Goal: Information Seeking & Learning: Learn about a topic

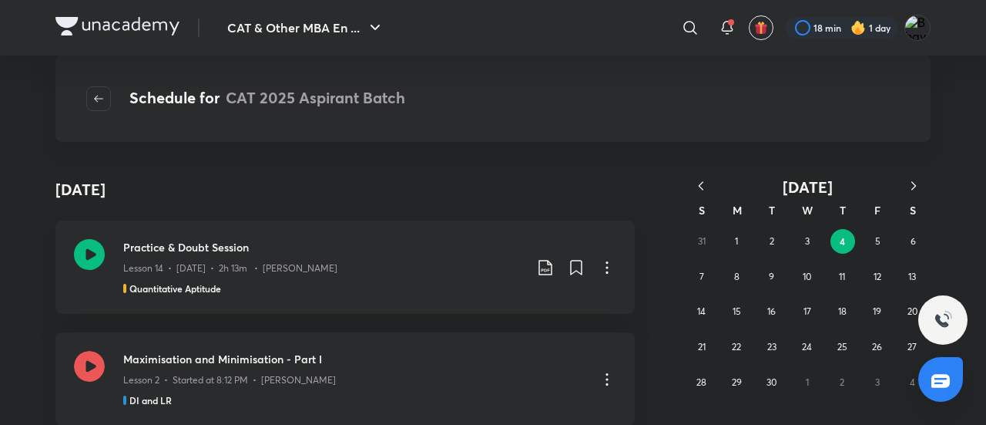
click at [117, 29] on img at bounding box center [117, 26] width 124 height 18
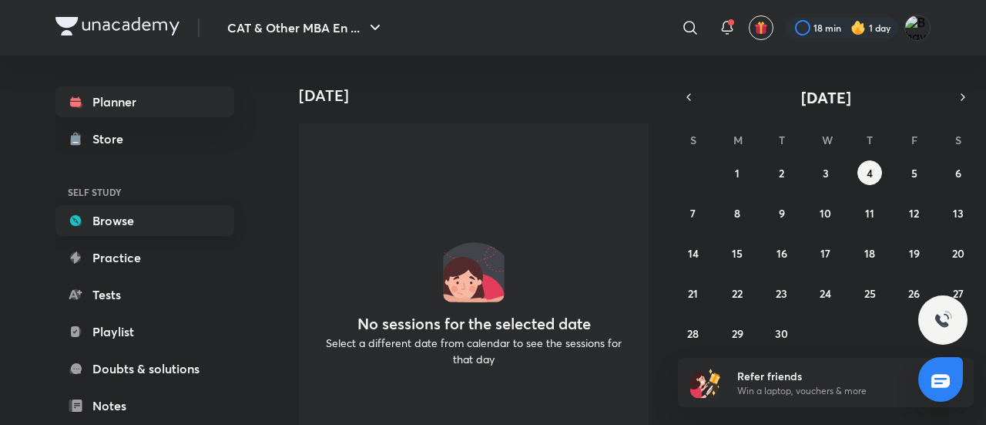
click at [136, 223] on link "Browse" at bounding box center [144, 220] width 179 height 31
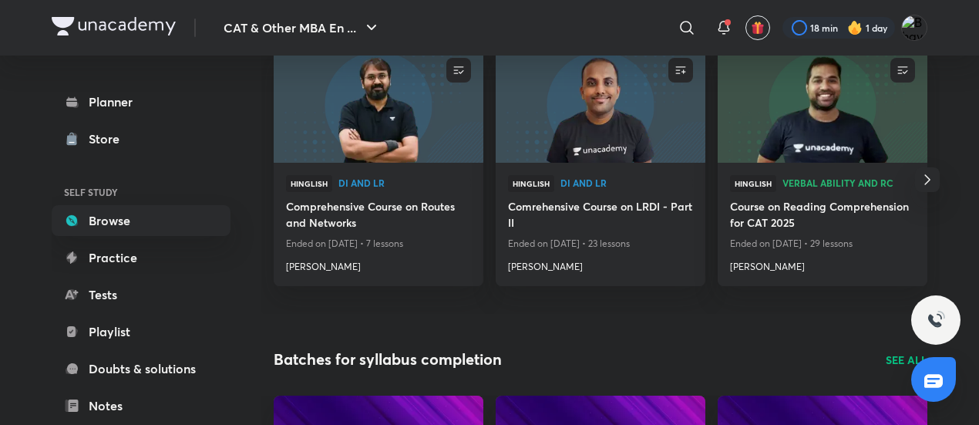
scroll to position [166, 0]
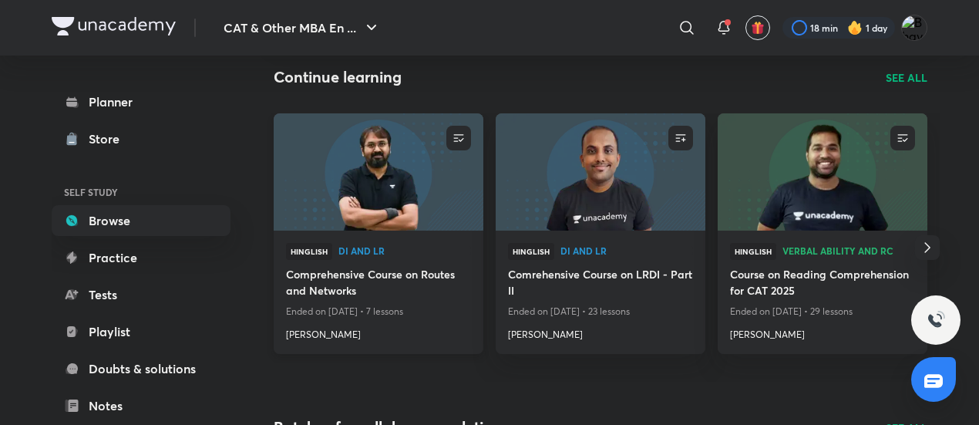
click at [377, 227] on img at bounding box center [377, 171] width 213 height 119
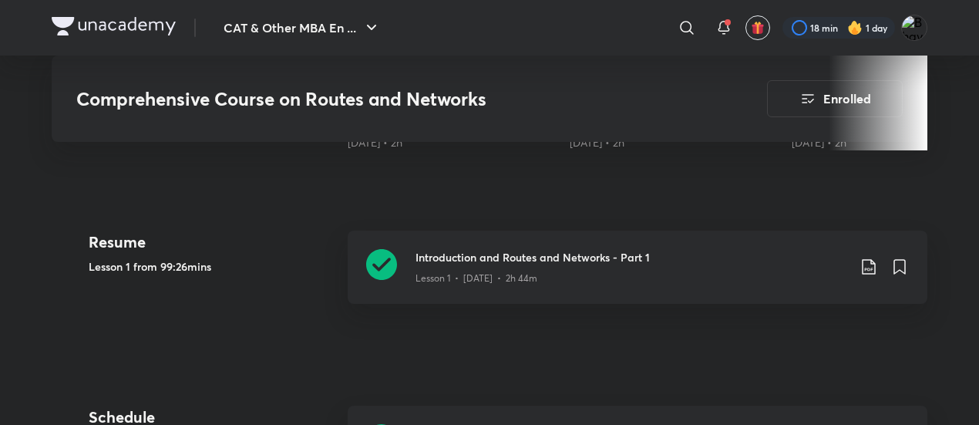
scroll to position [610, 0]
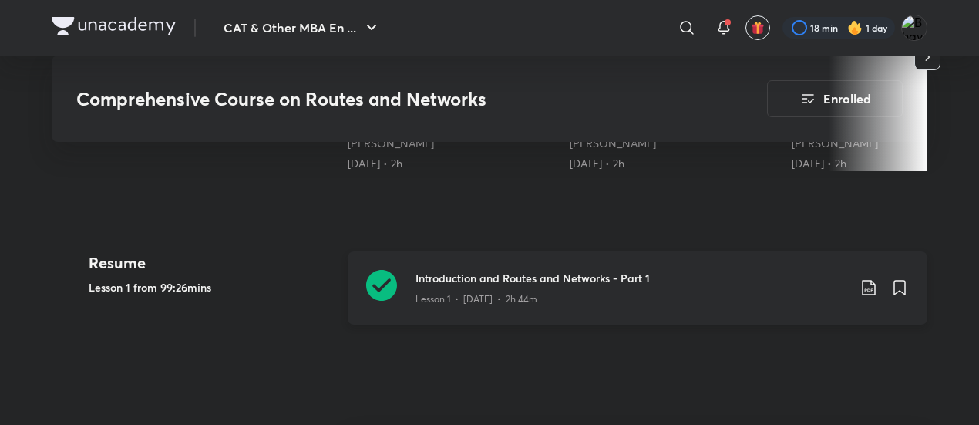
click at [387, 294] on icon at bounding box center [381, 285] width 31 height 31
